Goal: Entertainment & Leisure: Consume media (video, audio)

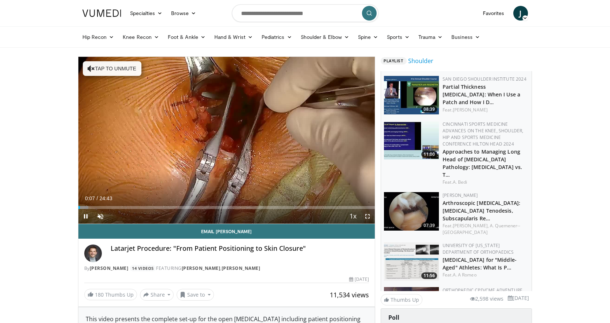
click at [367, 218] on span "Video Player" at bounding box center [367, 216] width 15 height 15
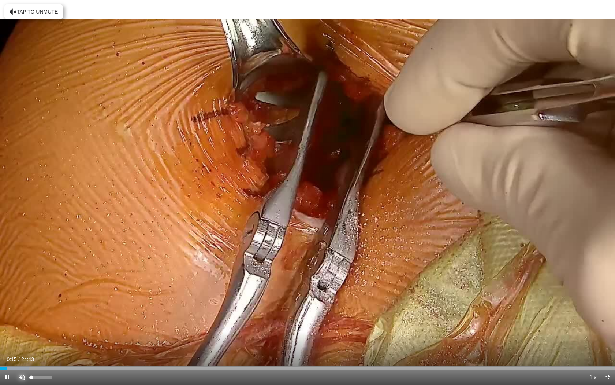
click at [22, 322] on span "Video Player" at bounding box center [22, 377] width 15 height 15
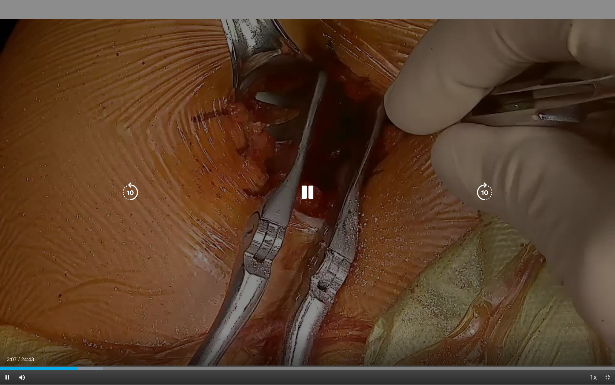
click at [304, 189] on icon "Video Player" at bounding box center [307, 192] width 21 height 21
click at [306, 192] on icon "Video Player" at bounding box center [307, 192] width 21 height 21
click at [304, 197] on icon "Video Player" at bounding box center [307, 192] width 21 height 21
click at [315, 193] on icon "Video Player" at bounding box center [307, 192] width 21 height 21
